Goal: Information Seeking & Learning: Learn about a topic

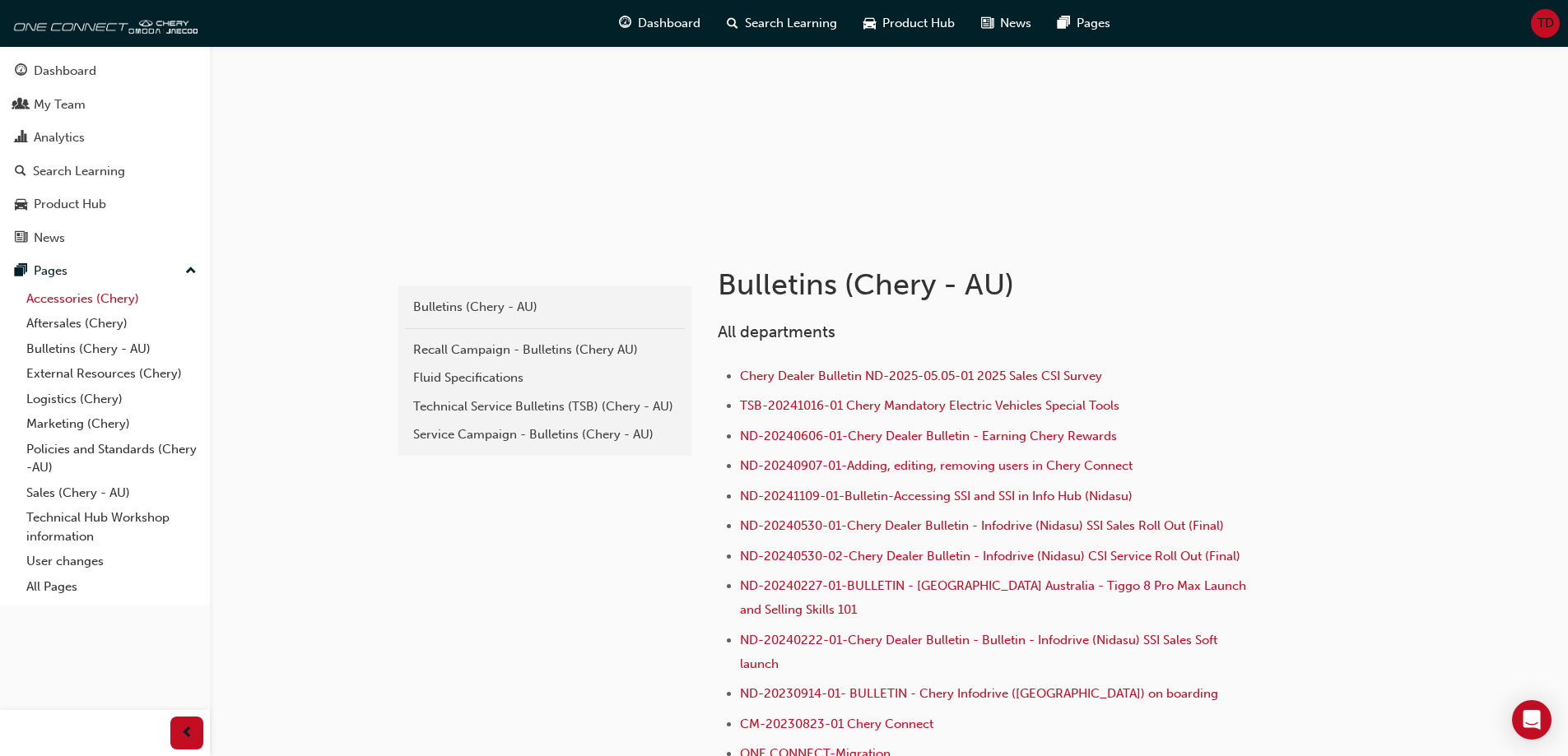
scroll to position [165, 0]
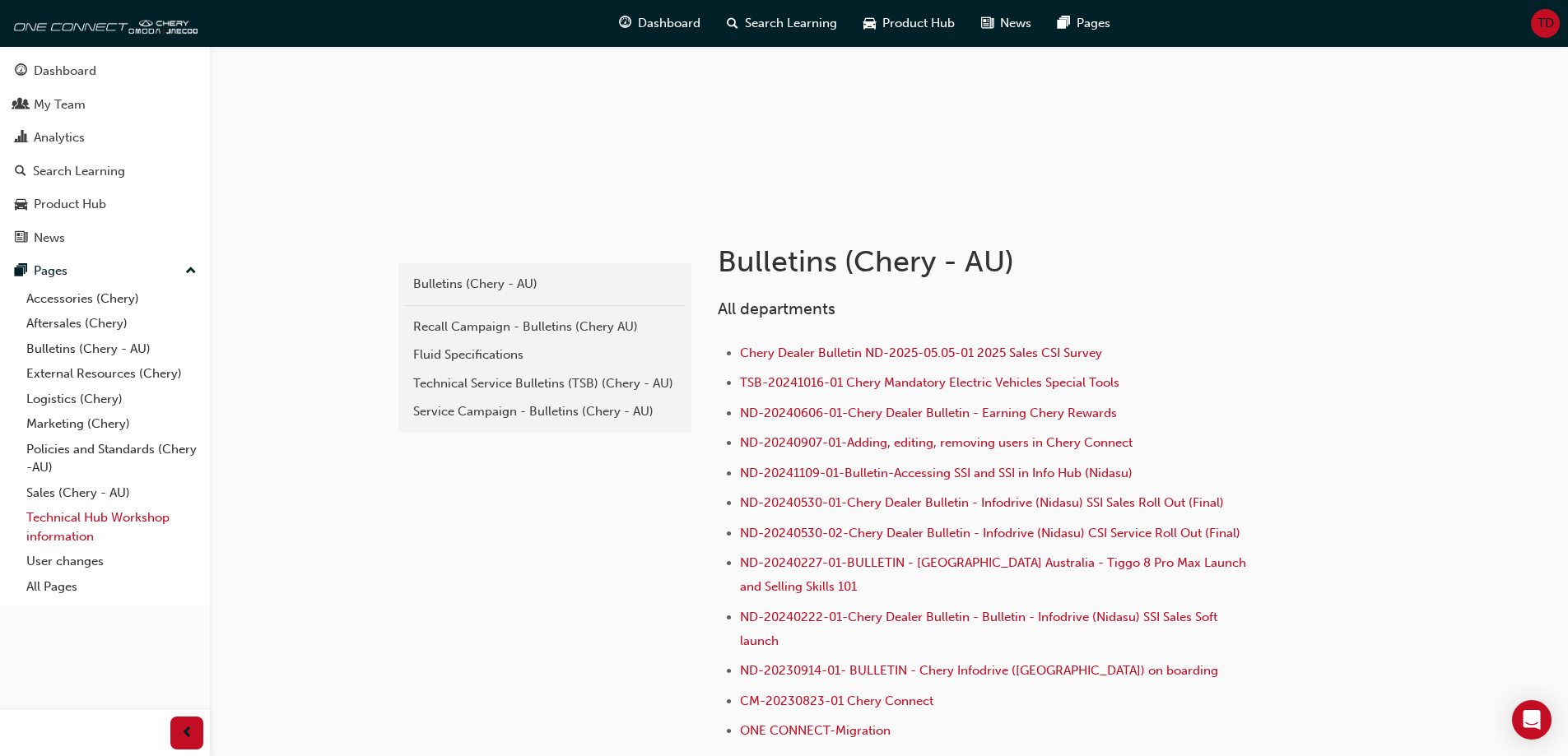
click at [82, 518] on link "Technical Hub Workshop information" at bounding box center [112, 527] width 183 height 44
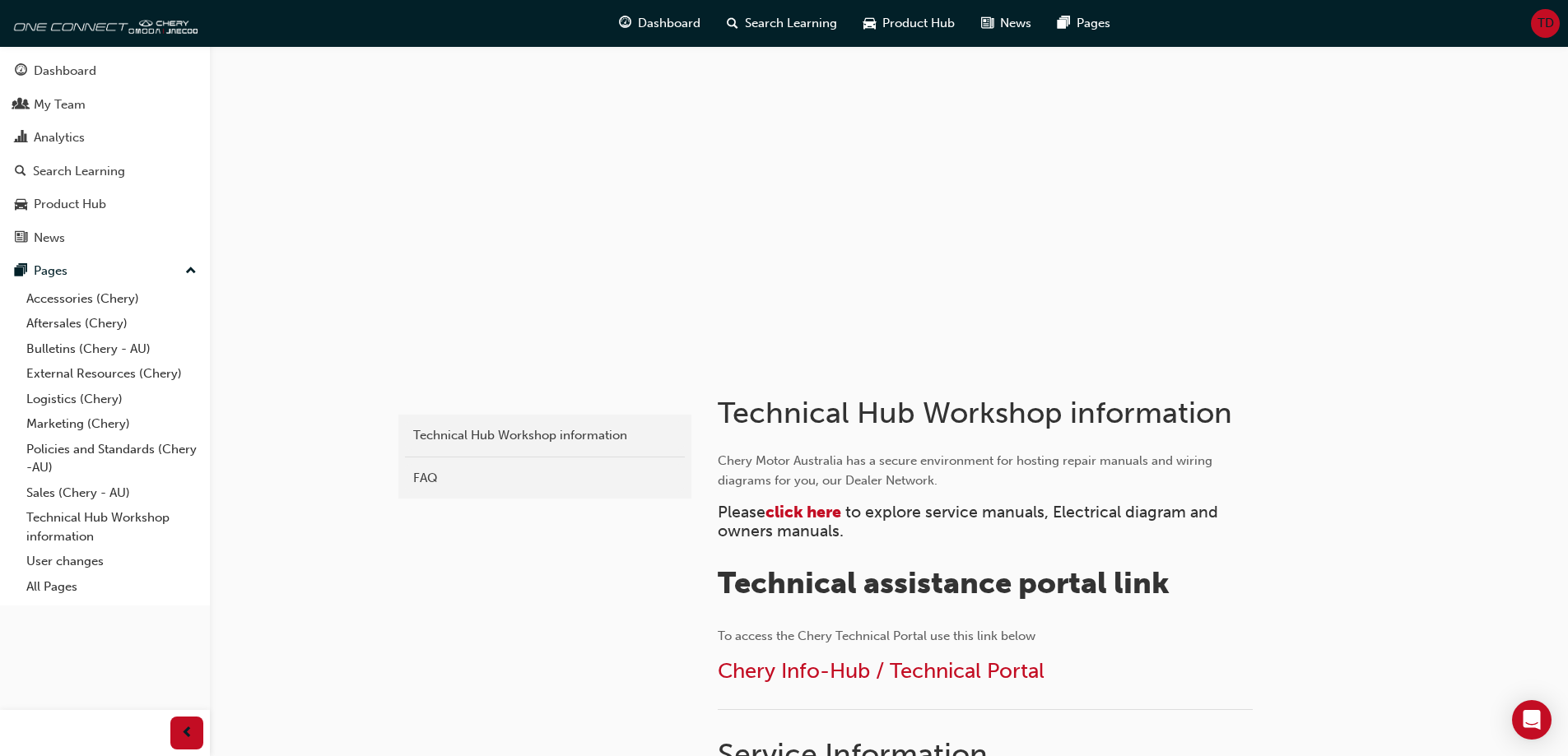
scroll to position [82, 0]
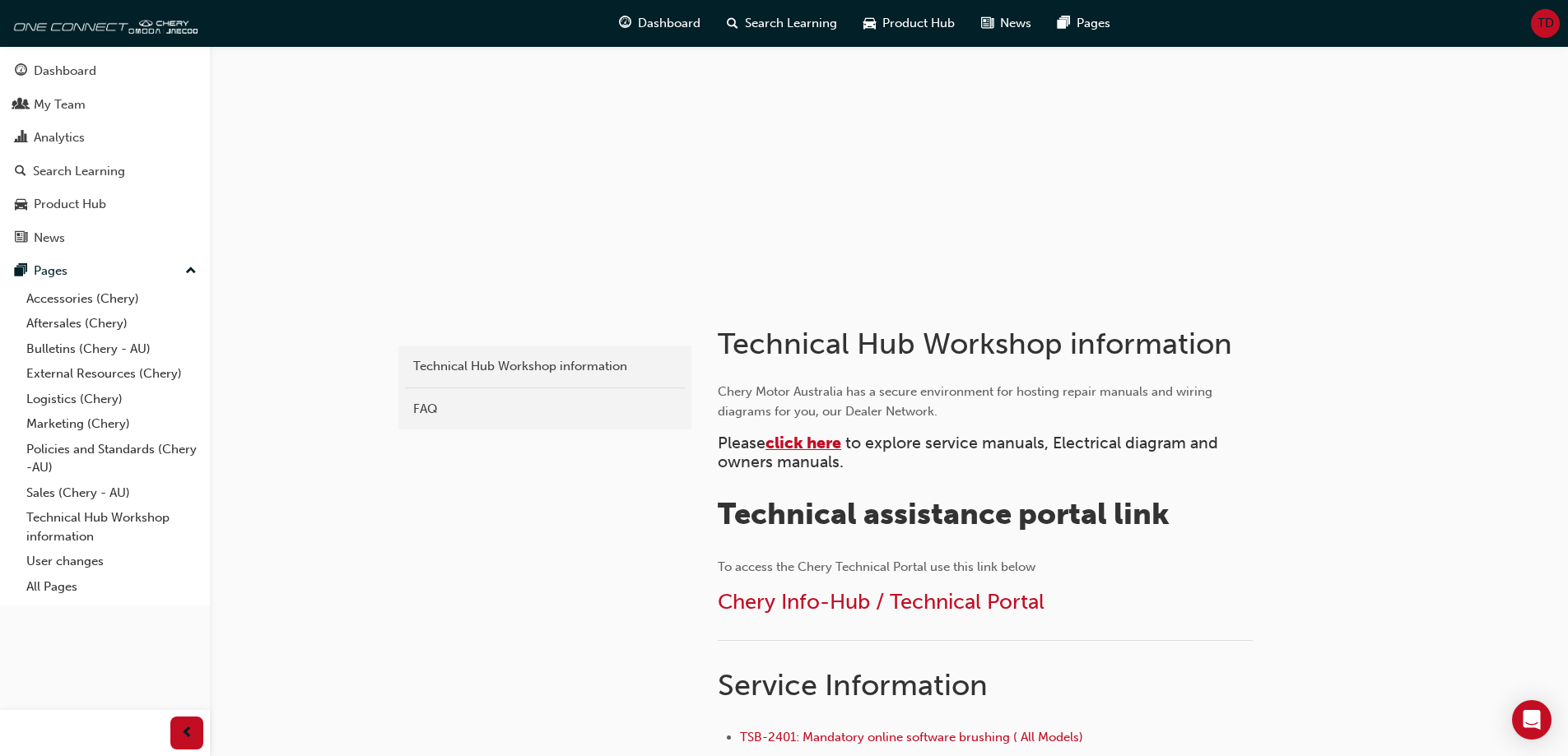
click at [803, 441] on span "click here" at bounding box center [803, 442] width 75 height 19
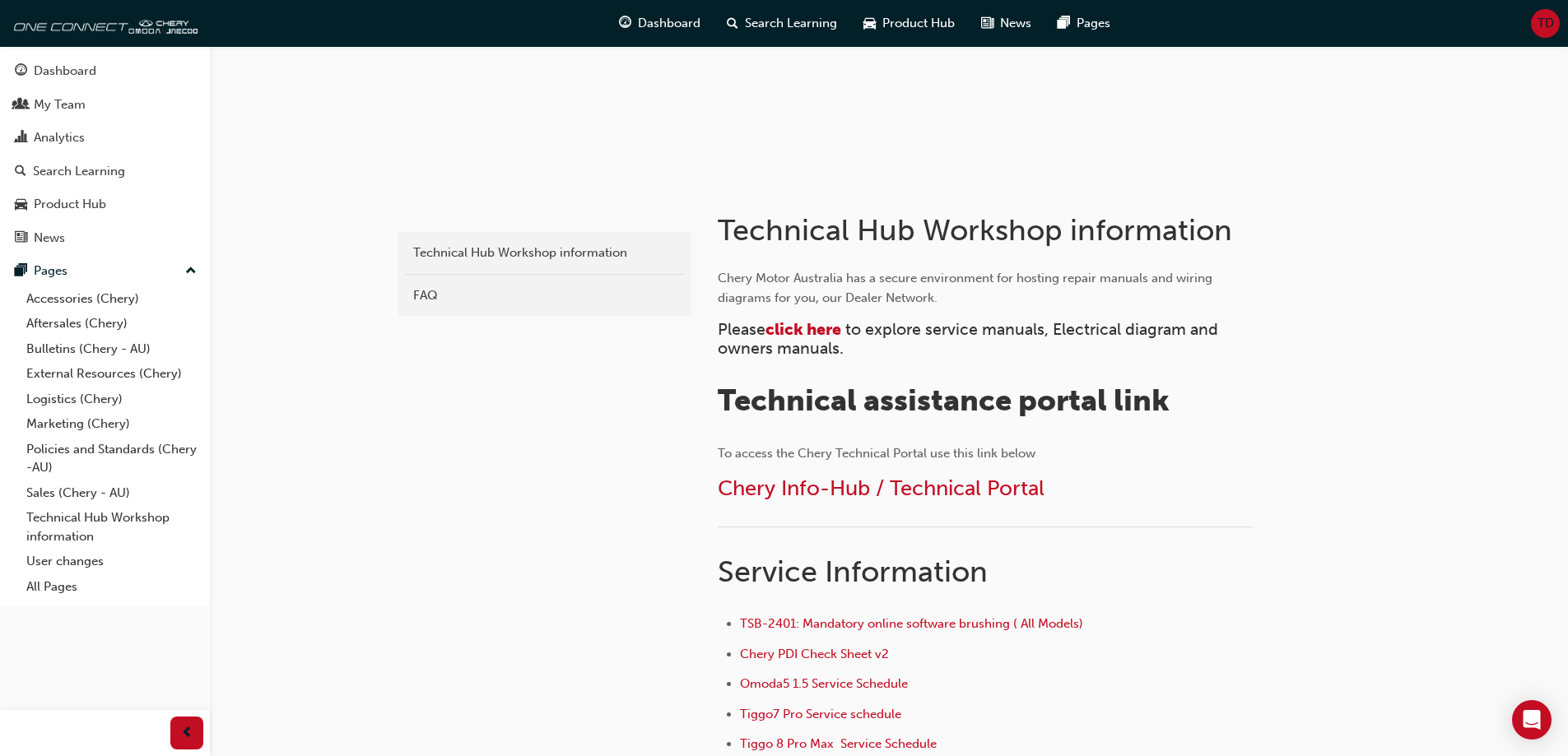
scroll to position [247, 0]
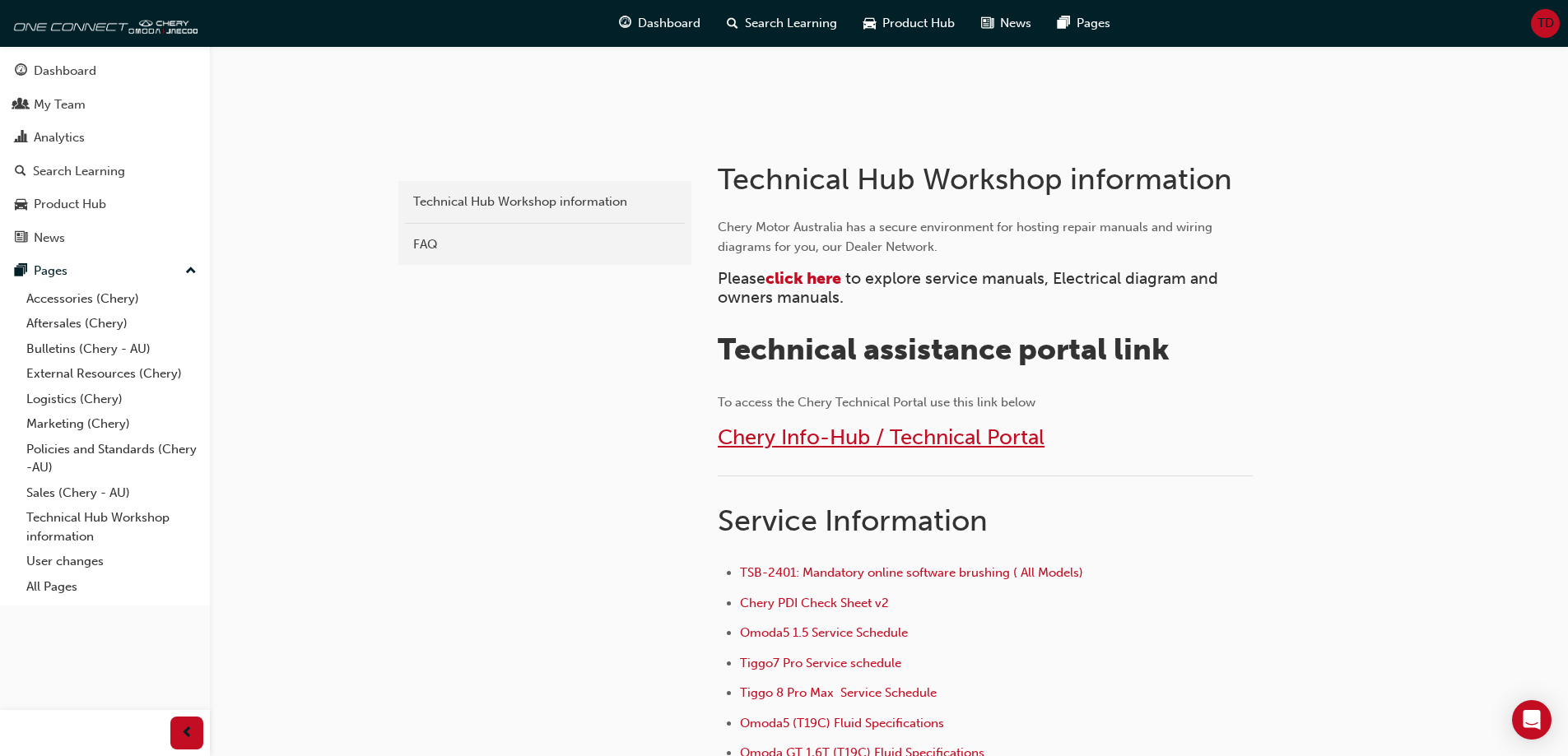
click at [955, 439] on span "Chery Info-Hub / Technical Portal" at bounding box center [881, 437] width 326 height 25
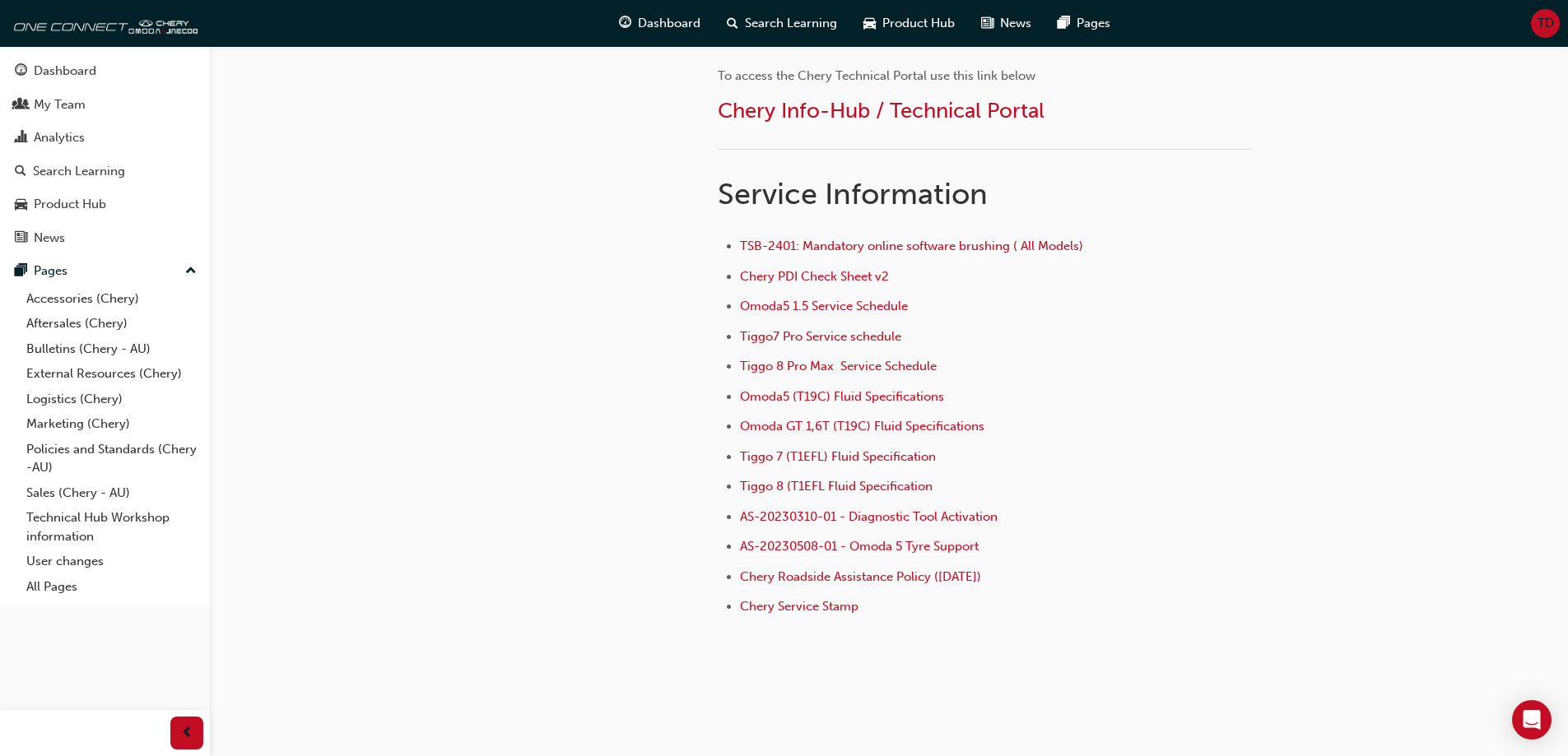
scroll to position [596, 0]
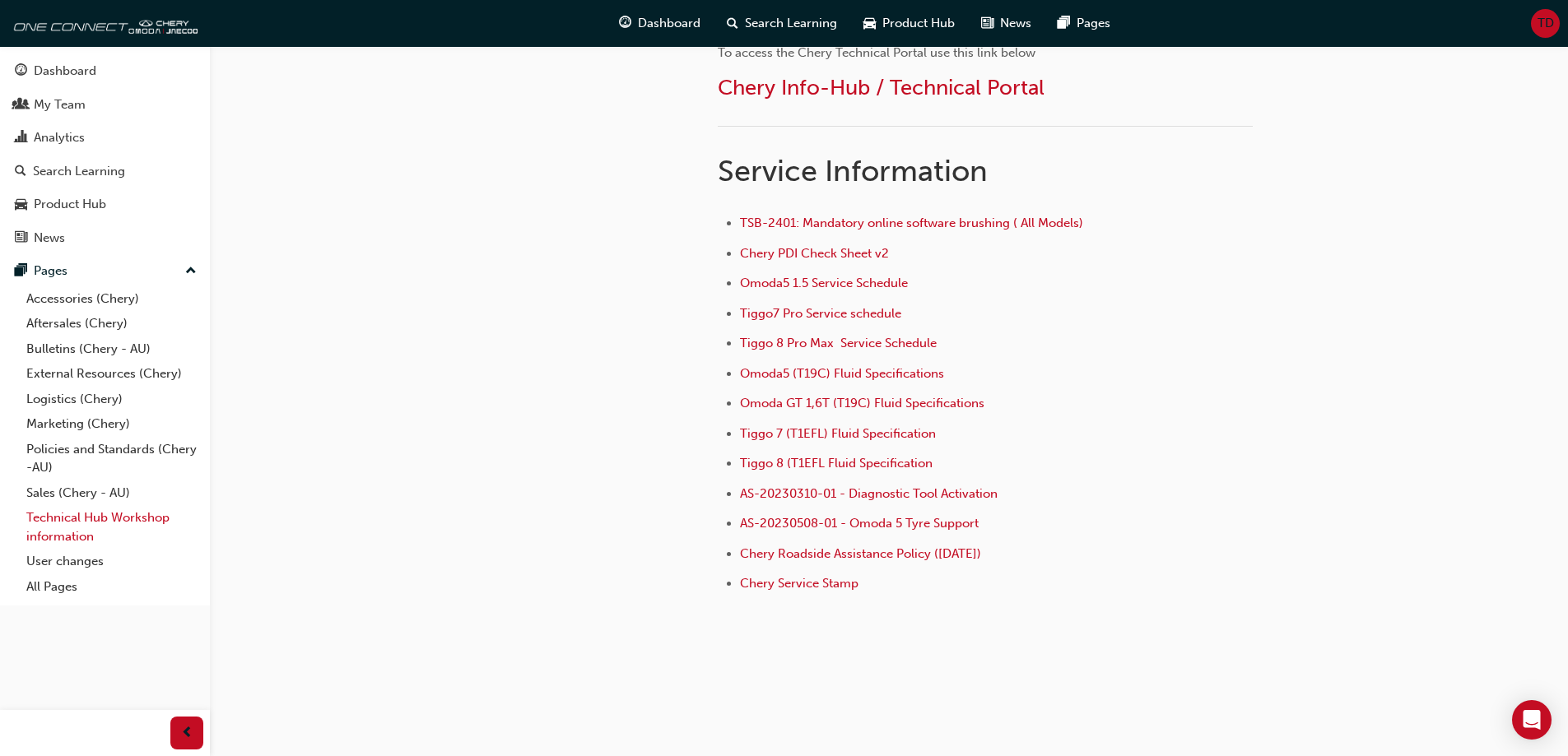
click at [84, 519] on link "Technical Hub Workshop information" at bounding box center [112, 527] width 183 height 44
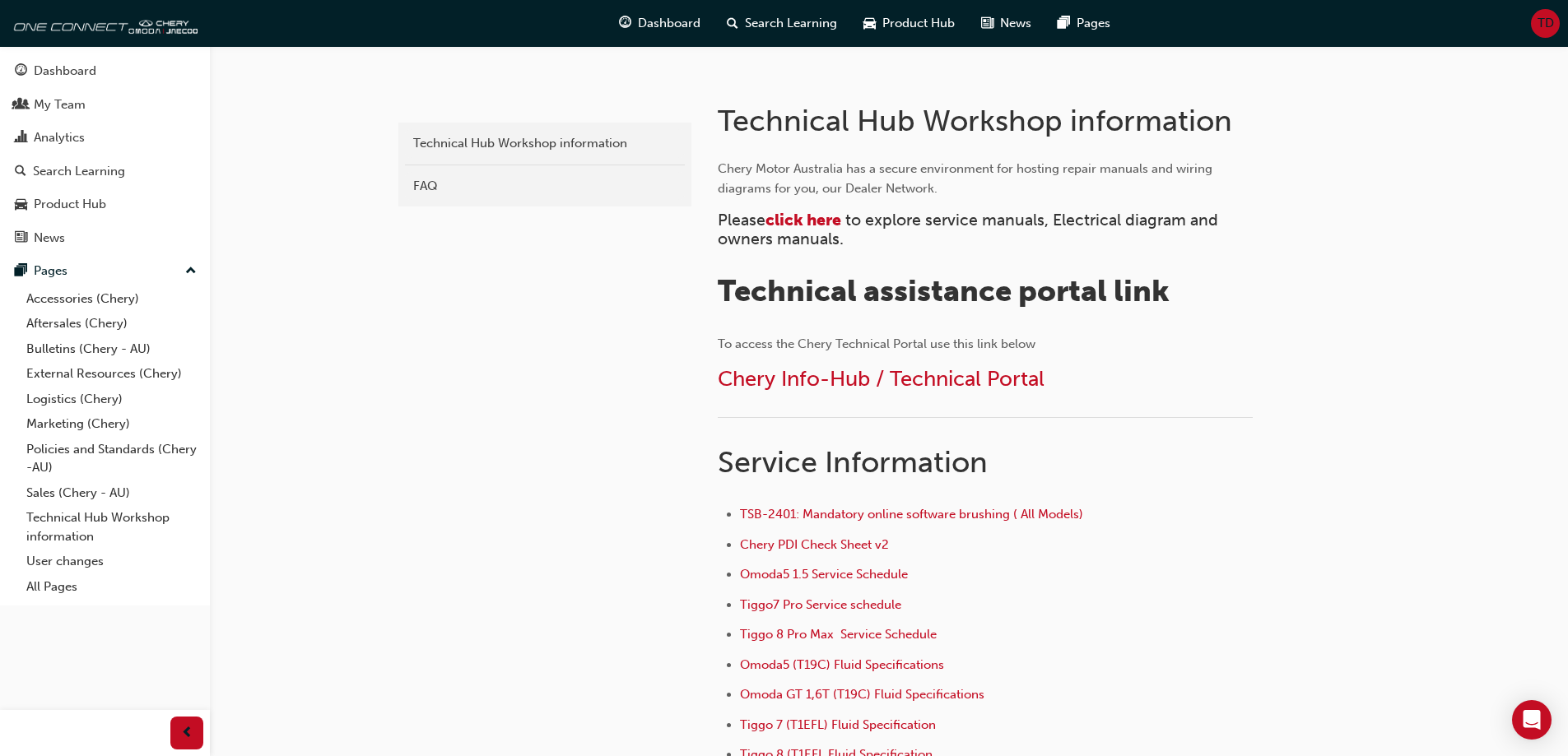
scroll to position [329, 0]
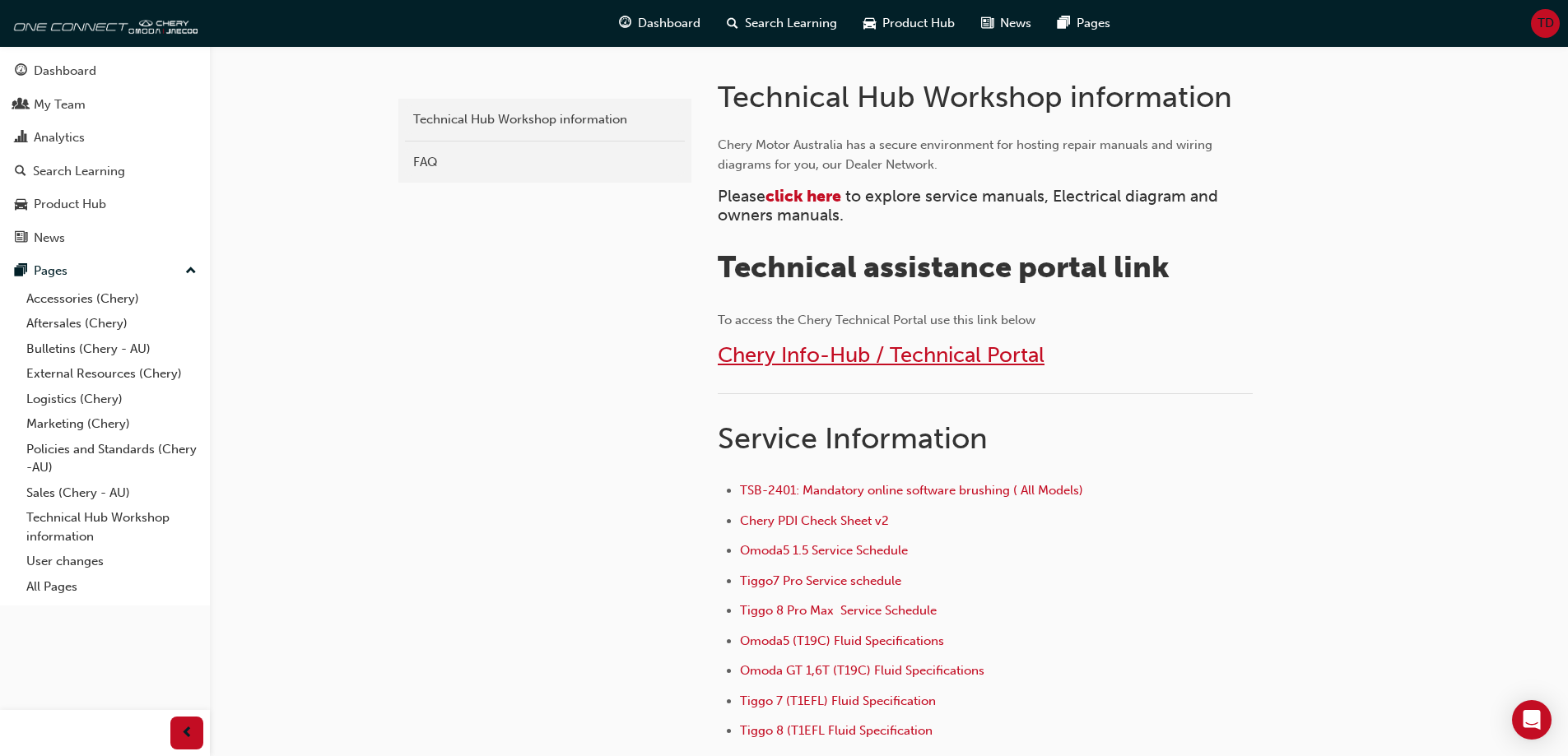
click at [917, 360] on span "Chery Info-Hub / Technical Portal" at bounding box center [881, 355] width 326 height 25
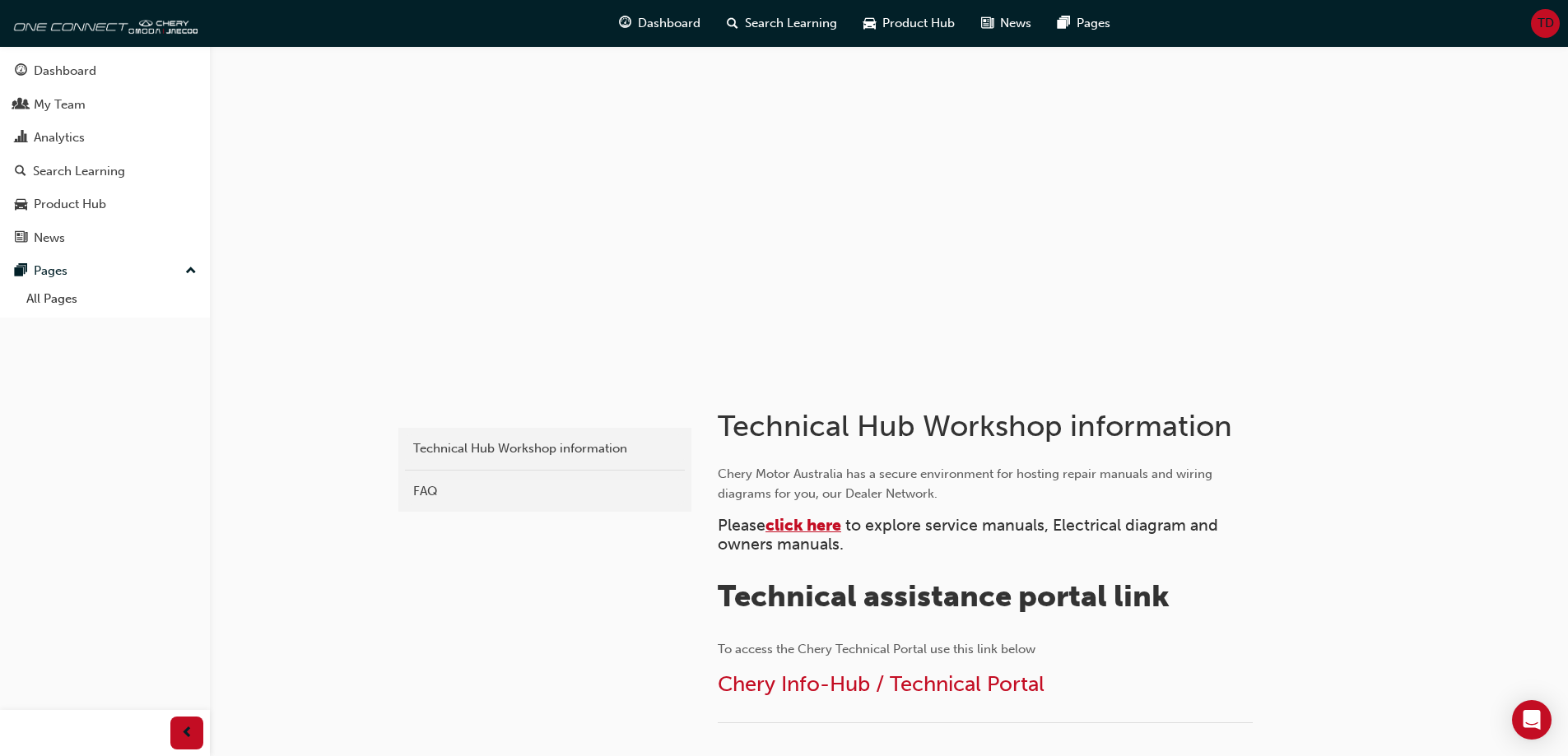
click at [817, 528] on span "click here" at bounding box center [803, 525] width 75 height 19
